Goal: Use online tool/utility: Utilize a website feature to perform a specific function

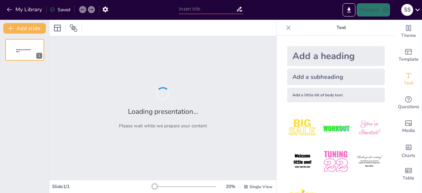
type input "Model Pembelajaran Berbasis Kearifan Lokal Minangkabau: Pendekatan Etnopedagogi…"
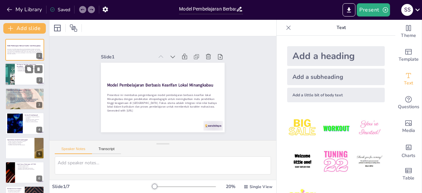
click at [27, 75] on div at bounding box center [25, 74] width 40 height 22
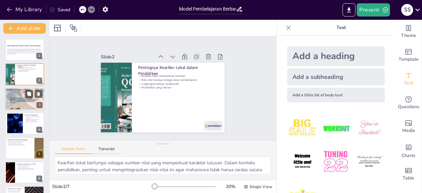
click at [20, 104] on div at bounding box center [25, 99] width 40 height 53
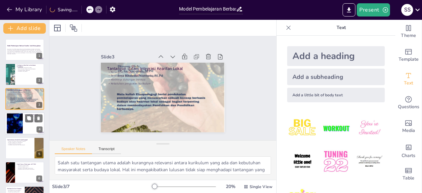
click at [15, 123] on div at bounding box center [15, 123] width 36 height 20
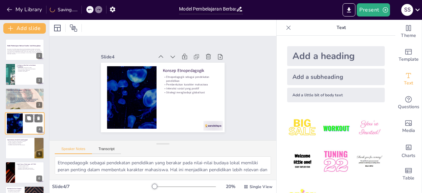
scroll to position [10, 0]
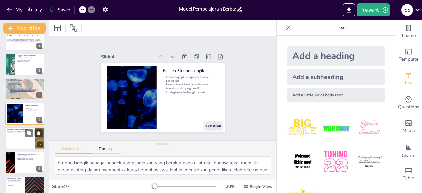
click at [15, 140] on div at bounding box center [25, 138] width 40 height 22
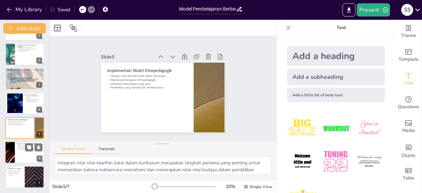
click at [14, 154] on div at bounding box center [10, 152] width 40 height 22
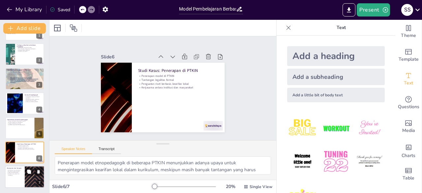
click at [15, 175] on p "Pendidikan yang relevan dan kontekstual" at bounding box center [15, 174] width 16 height 2
type textarea "Pengembangan model pembelajaran berbasis kearifan lokal bertujuan untuk meningk…"
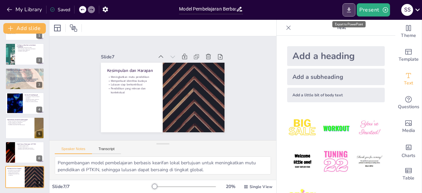
click at [351, 13] on icon "Export to PowerPoint" at bounding box center [348, 10] width 7 height 7
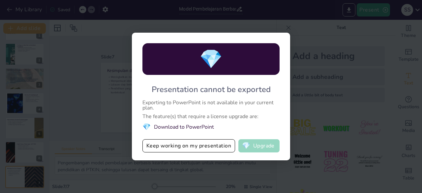
click at [261, 145] on button "💎 Upgrade" at bounding box center [258, 145] width 41 height 13
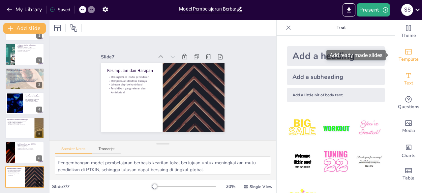
click at [410, 60] on span "Template" at bounding box center [409, 59] width 20 height 7
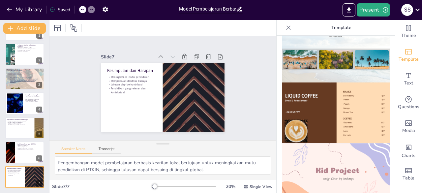
scroll to position [386, 0]
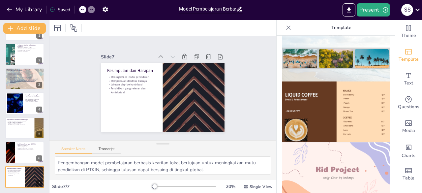
drag, startPoint x: 388, startPoint y: 128, endPoint x: 388, endPoint y: 113, distance: 14.2
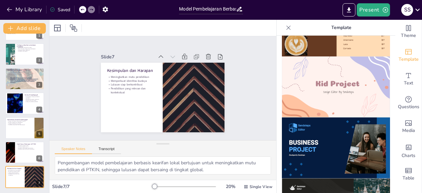
scroll to position [473, 0]
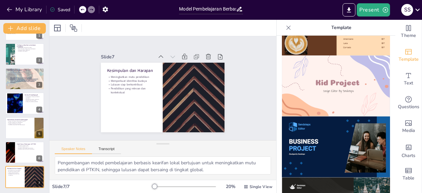
click at [325, 133] on img at bounding box center [336, 146] width 108 height 61
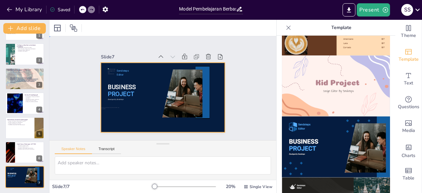
click at [147, 120] on div at bounding box center [163, 98] width 124 height 70
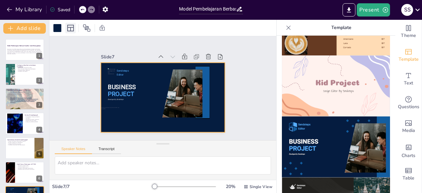
click at [73, 29] on icon at bounding box center [71, 28] width 8 height 8
click at [25, 33] on button "Add slide" at bounding box center [24, 28] width 43 height 11
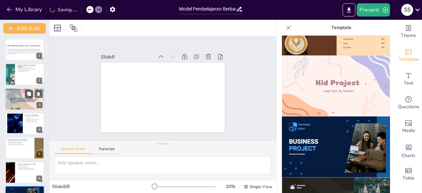
click at [17, 101] on div at bounding box center [25, 99] width 40 height 53
type textarea "Salah satu tantangan utama adalah kurangnya relevansi antara kurikulum yang ada…"
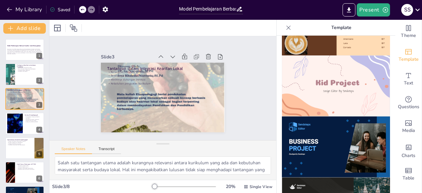
click at [63, 9] on div "Saved" at bounding box center [60, 10] width 20 height 6
click at [417, 9] on icon at bounding box center [417, 9] width 9 height 9
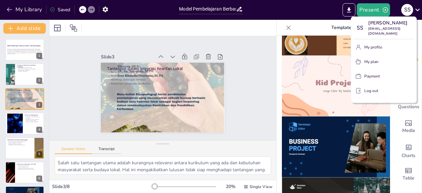
click at [213, 101] on div at bounding box center [211, 96] width 422 height 193
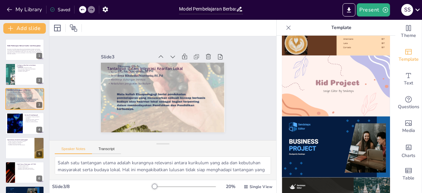
click at [343, 27] on p "Template" at bounding box center [341, 28] width 95 height 16
click at [338, 69] on img at bounding box center [336, 85] width 108 height 61
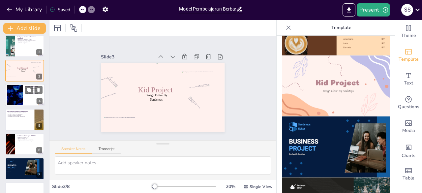
scroll to position [29, 0]
click at [20, 97] on div at bounding box center [15, 95] width 36 height 20
type textarea "Etnopedagogik sebagai pendekatan pendidikan yang berakar pada nilai-nilai buday…"
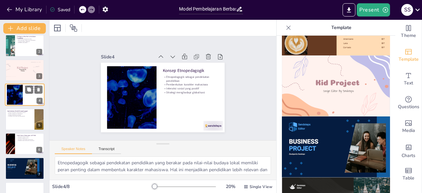
scroll to position [10, 0]
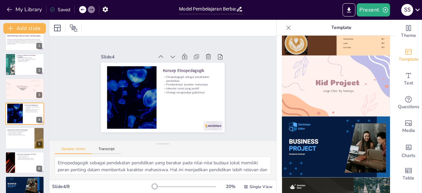
click at [304, 138] on img at bounding box center [336, 146] width 108 height 61
